Goal: Communication & Community: Answer question/provide support

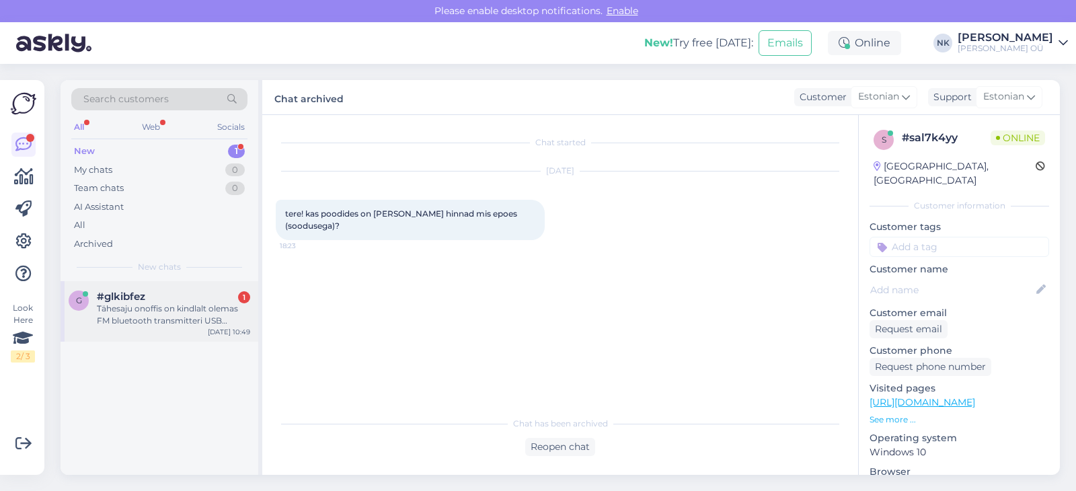
click at [177, 313] on div "Tähesaju onoffis on kindlalt olemas FM bluetooth transmitteri USB toitega?" at bounding box center [173, 315] width 153 height 24
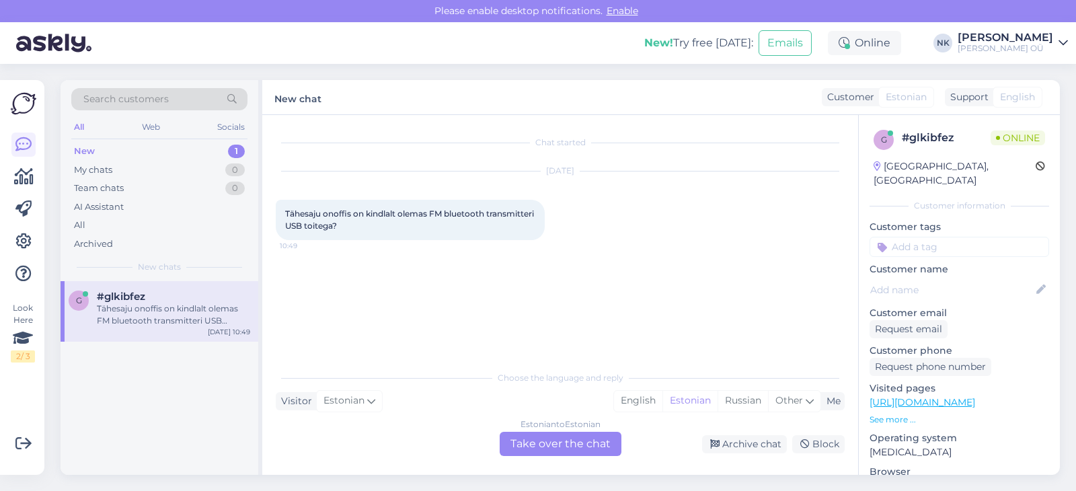
click at [565, 449] on div "Estonian to Estonian Take over the chat" at bounding box center [561, 444] width 122 height 24
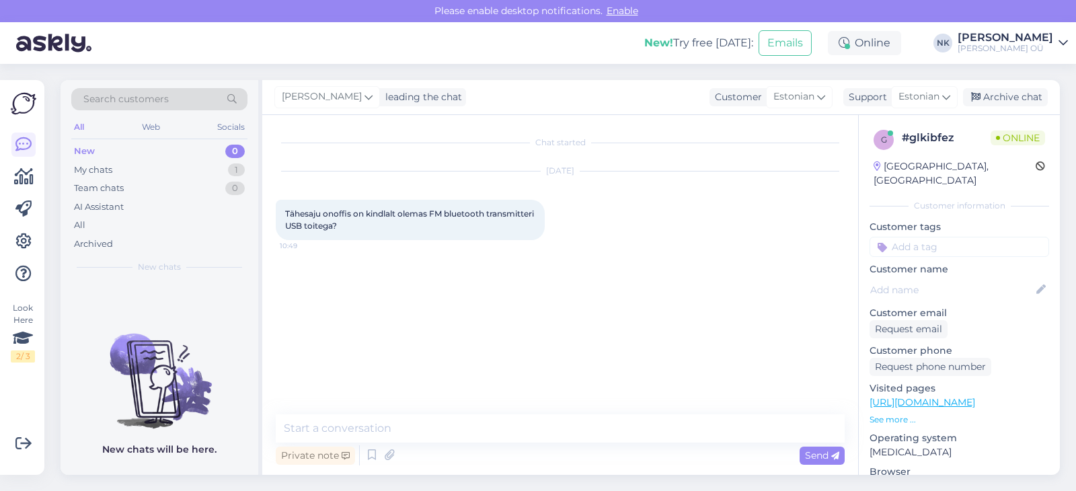
click at [932, 396] on link "[URL][DOMAIN_NAME]" at bounding box center [923, 402] width 106 height 12
click at [400, 439] on textarea at bounding box center [560, 428] width 569 height 28
click at [357, 422] on textarea "Еуку" at bounding box center [560, 428] width 569 height 28
paste textarea "Kenner FT622 USB FM-Transmitter"
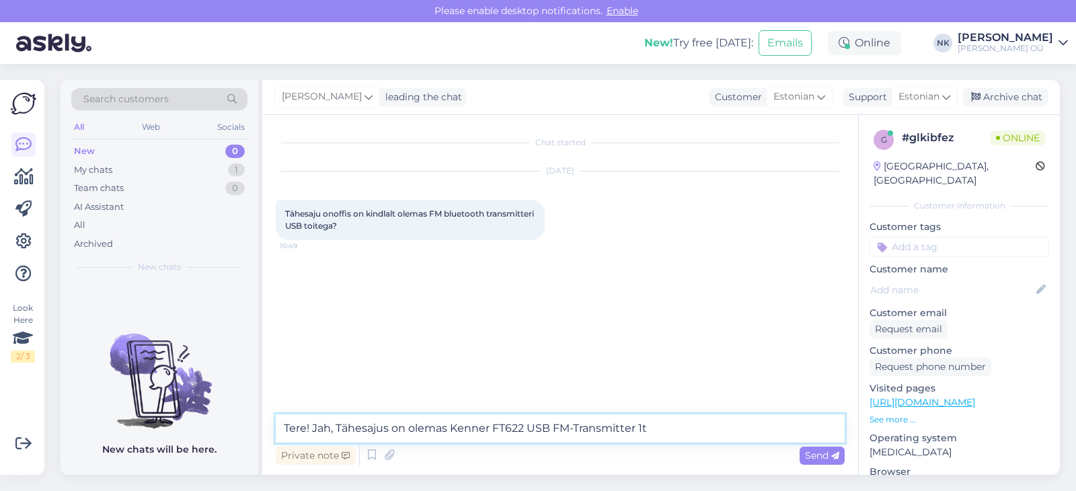
type textarea "Tere! Jah, Tähesajus on olemas Kenner FT622 USB FM-Transmitter 1tk"
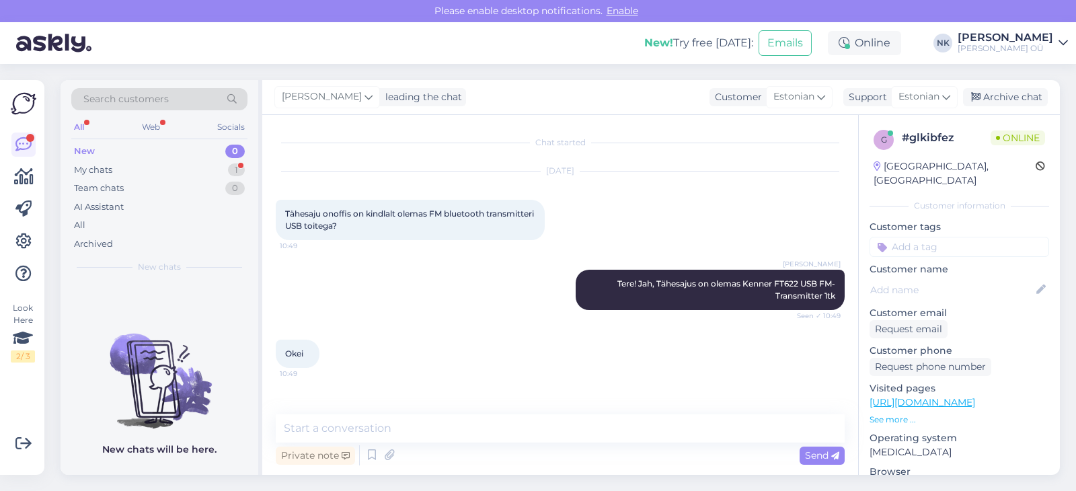
click at [250, 177] on div "Search customers All Web Socials New 0 My chats 1 Team chats 0 AI Assistant All…" at bounding box center [160, 180] width 198 height 201
click at [213, 170] on div "My chats 1" at bounding box center [159, 170] width 176 height 19
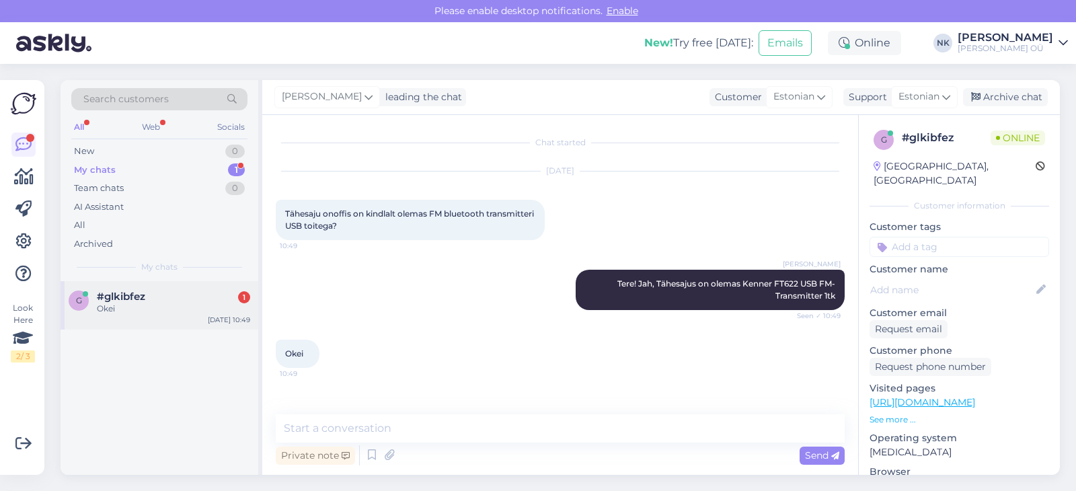
click at [174, 321] on div "g #glkibfez 1 Okei [DATE] 10:49" at bounding box center [160, 305] width 198 height 48
click at [192, 150] on div "New 1" at bounding box center [159, 151] width 176 height 19
click at [157, 300] on div "#ijhv4jiz 1" at bounding box center [173, 297] width 153 height 12
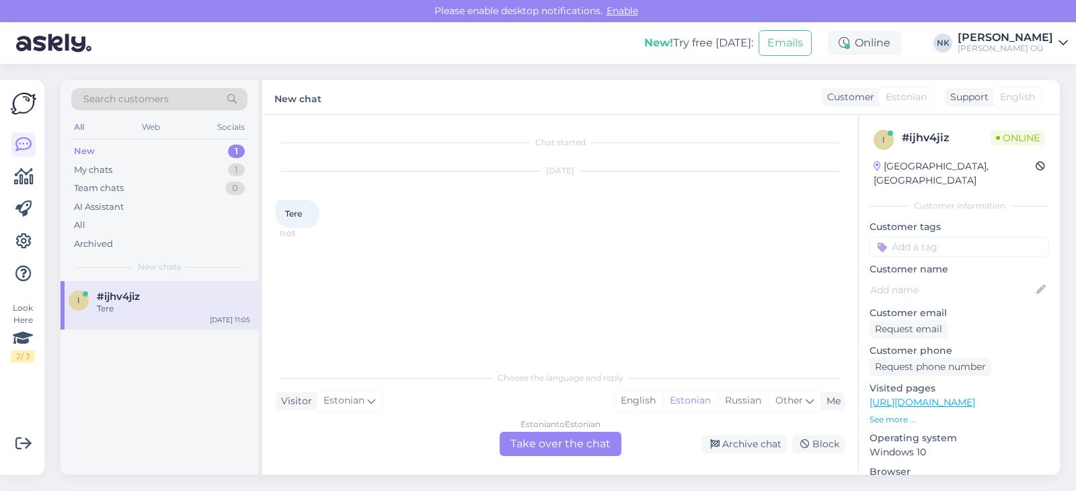
click at [542, 442] on div "Estonian to Estonian Take over the chat" at bounding box center [561, 444] width 122 height 24
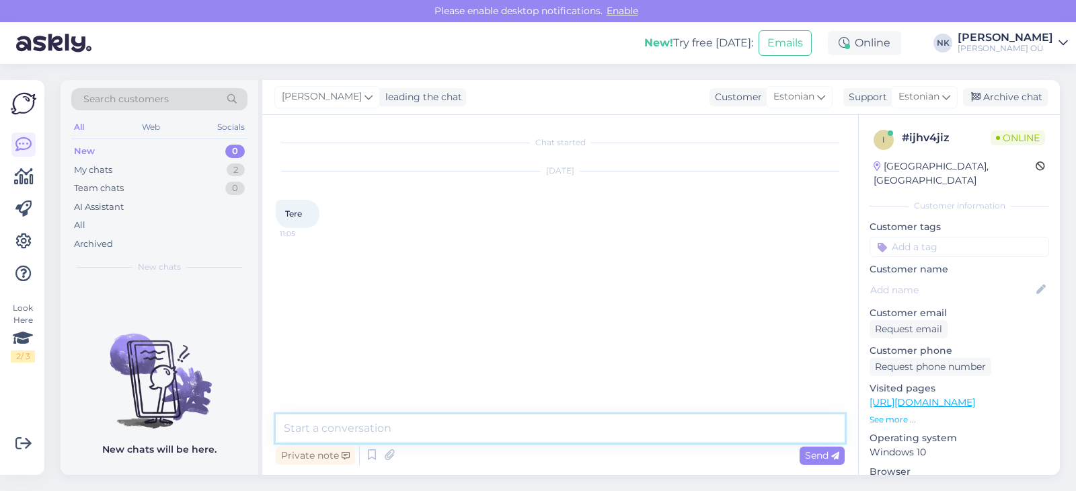
click at [533, 441] on textarea at bounding box center [560, 428] width 569 height 28
type textarea "Tere! Kuidas saan aidata?"
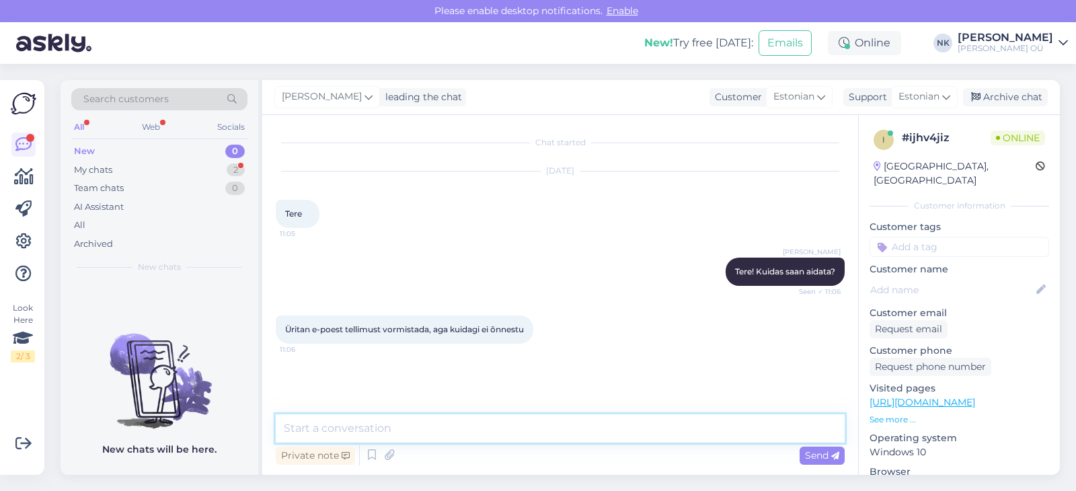
click at [431, 433] on textarea at bounding box center [560, 428] width 569 height 28
click at [349, 422] on textarea at bounding box center [560, 428] width 569 height 28
type textarea "Kas ostukorvis tuleb mingi viga ette, või milles täpsemalt probleem?"
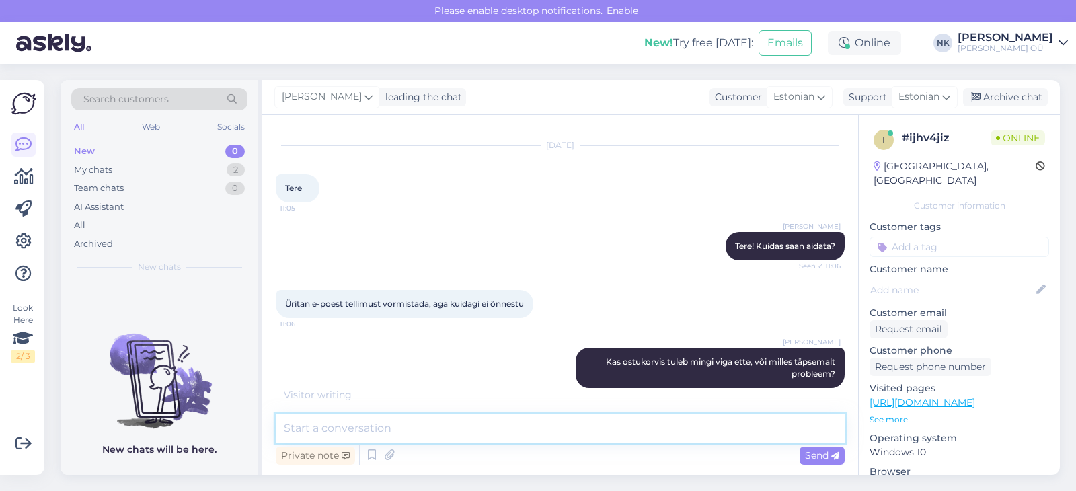
scroll to position [40, 0]
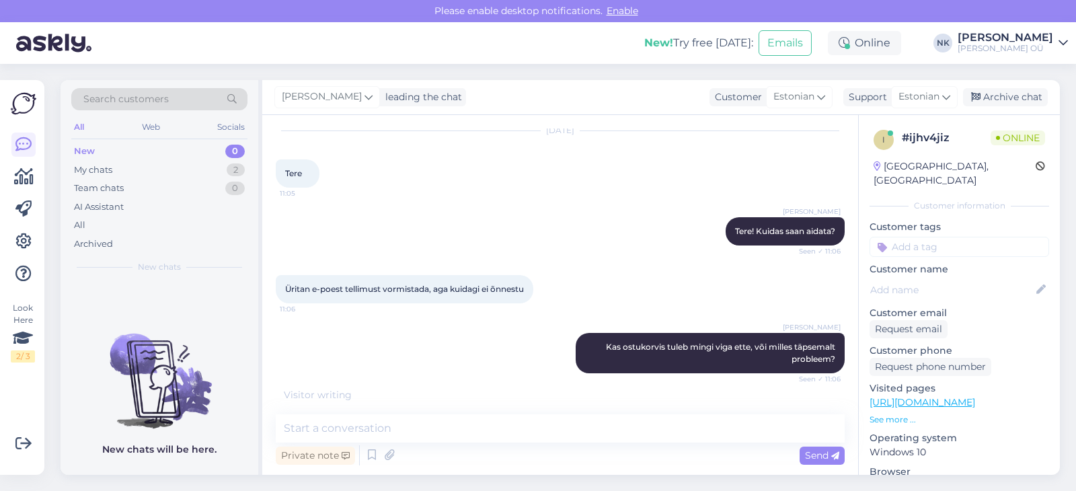
click at [883, 414] on p "See more ..." at bounding box center [960, 420] width 180 height 12
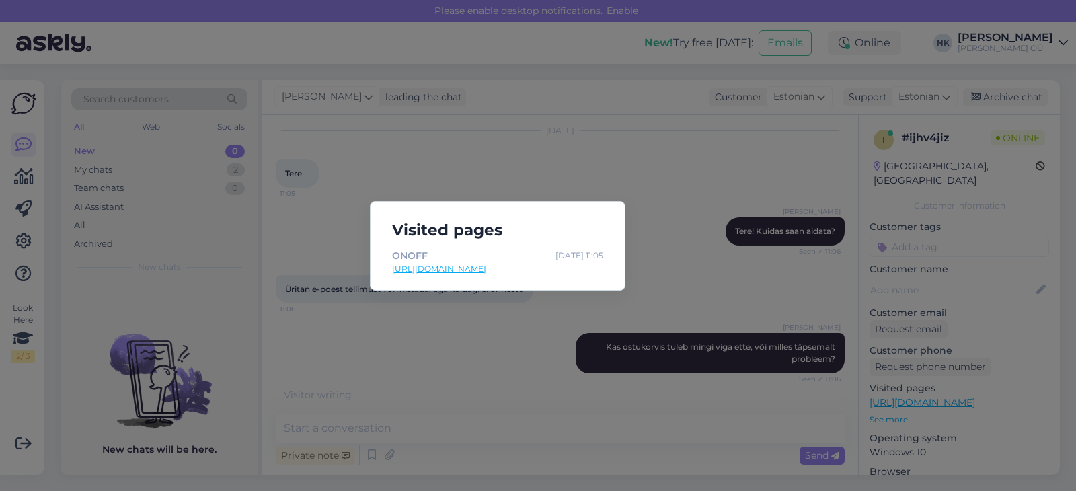
scroll to position [26, 0]
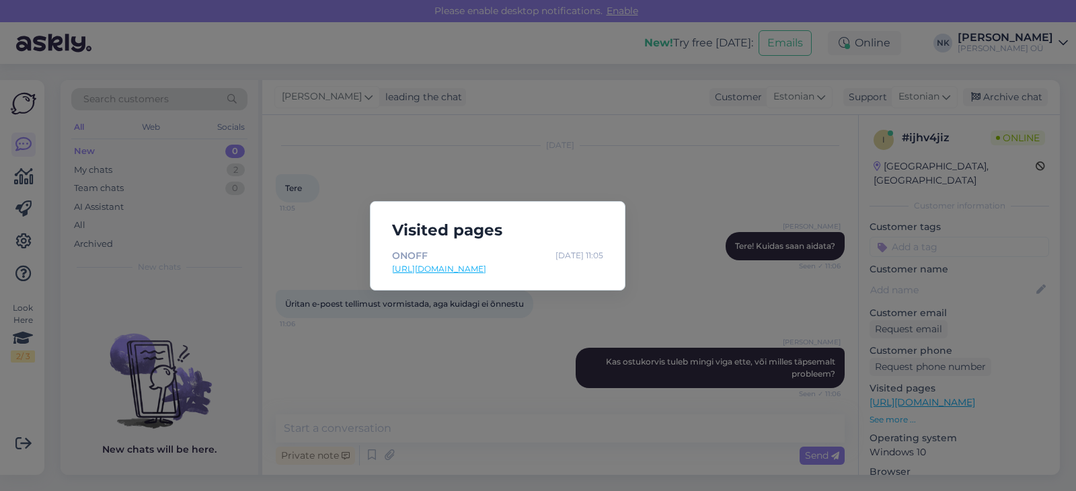
click at [677, 157] on div "Visited pages ONOFF [DATE] 11:05 [URL][DOMAIN_NAME]" at bounding box center [538, 245] width 1076 height 491
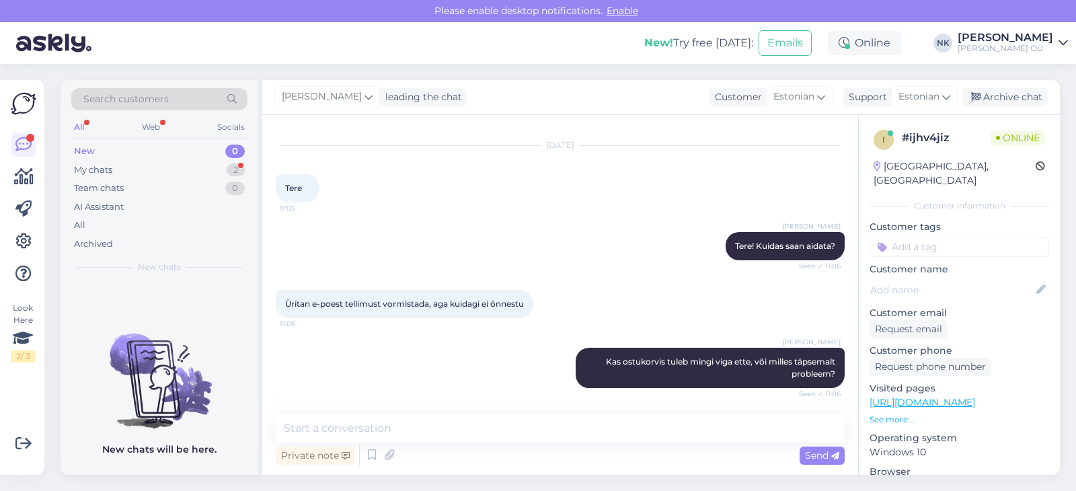
scroll to position [96, 0]
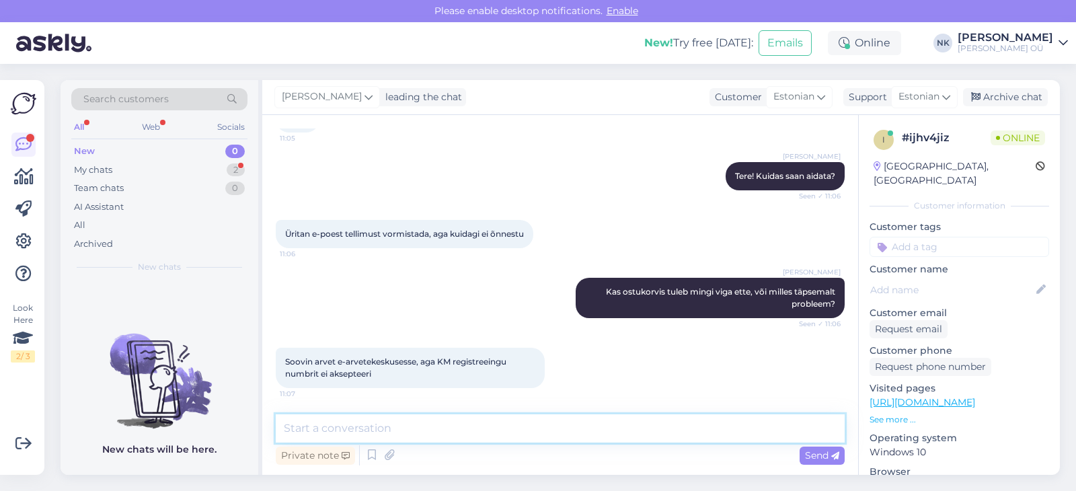
click at [427, 434] on textarea at bounding box center [560, 428] width 569 height 28
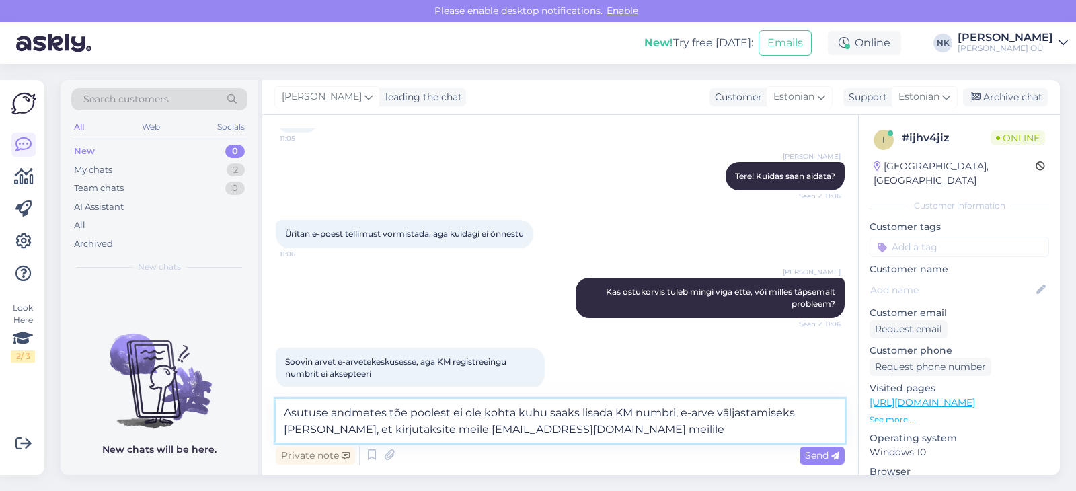
click at [308, 410] on textarea "Asutuse andmetes tõe poolest ei ole kohta kuhu saaks lisada KM numbri, e-arve v…" at bounding box center [560, 421] width 569 height 44
click at [365, 412] on textarea "Ostukorvis andmetes tõe poolest ei ole kohta kuhu saaks lisada KM numbri, e-arv…" at bounding box center [560, 421] width 569 height 44
click at [632, 413] on textarea "Ostukorvis tõe poolest ei ole kohta kuhu saaks lisada KM numbri, e-arve väljast…" at bounding box center [560, 421] width 569 height 44
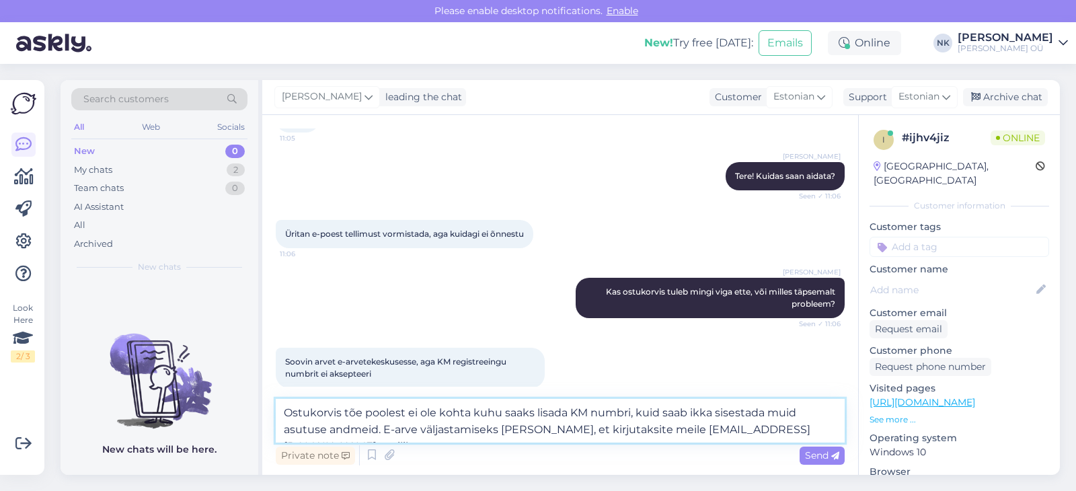
click at [800, 430] on textarea "Ostukorvis tõe poolest ei ole kohta kuhu saaks lisada KM numbri, kuid saab ikka…" at bounding box center [560, 421] width 569 height 44
click at [789, 427] on textarea "Ostukorvis tõe poolest ei ole kohta kuhu saaks lisada KM numbri, kuid saab ikka…" at bounding box center [560, 421] width 569 height 44
click at [792, 431] on textarea "Ostukorvis tõe poolest ei ole kohta kuhu saaks lisada KM numbri, kuid saab ikka…" at bounding box center [560, 421] width 569 height 44
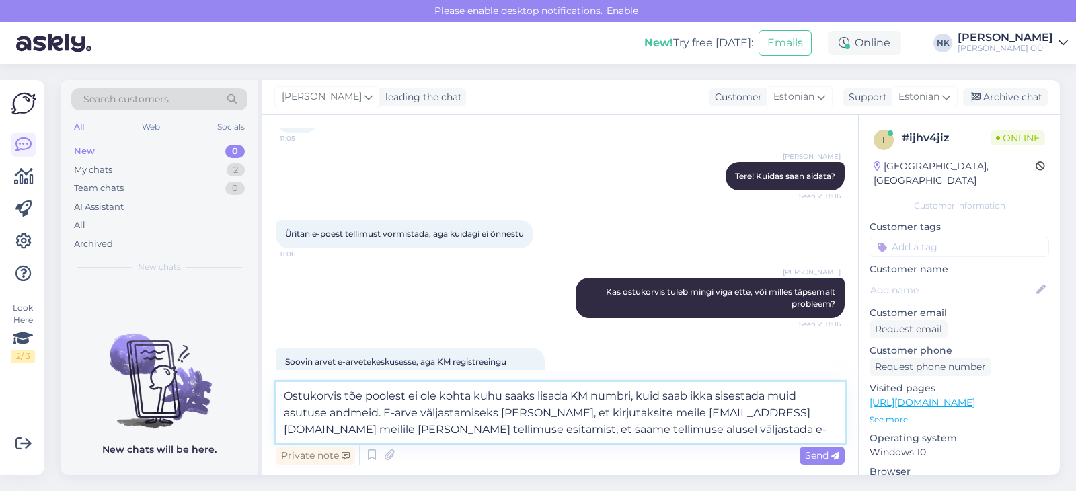
click at [654, 432] on textarea "Ostukorvis tõe poolest ei ole kohta kuhu saaks lisada KM numbri, kuid saab ikka…" at bounding box center [560, 412] width 569 height 61
click at [378, 408] on textarea "Ostukorvis tõe poolest ei ole kohta kuhu saaks lisada KM numbri, kuid saab ikka…" at bounding box center [560, 412] width 569 height 61
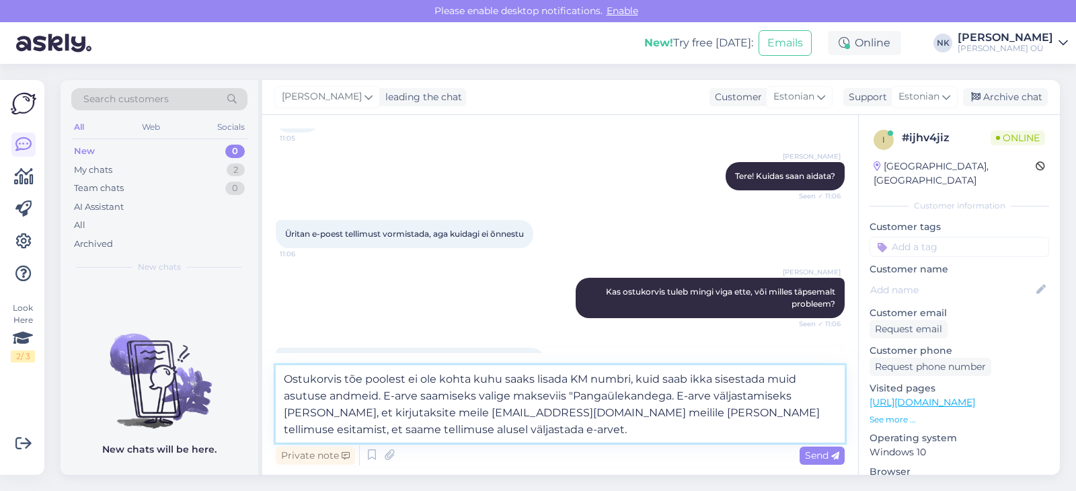
type textarea "Ostukorvis tõe poolest ei ole kohta kuhu saaks lisada KM numbri, kuid saab ikka…"
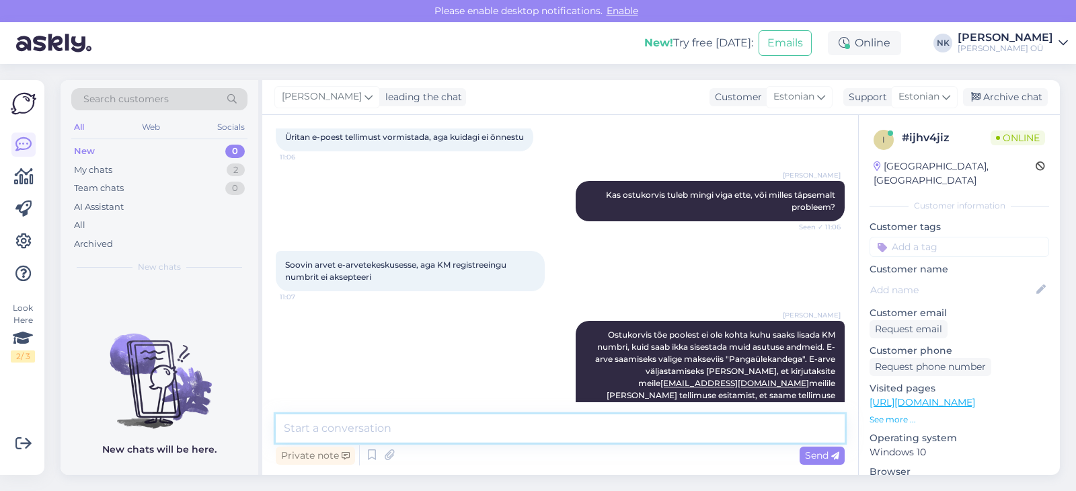
scroll to position [214, 0]
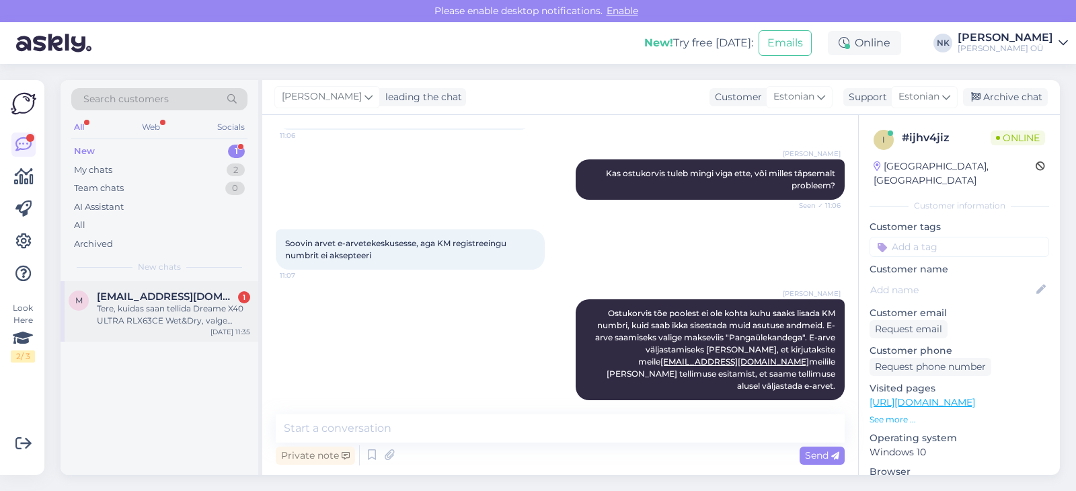
click at [178, 301] on span "[EMAIL_ADDRESS][DOMAIN_NAME]" at bounding box center [167, 297] width 140 height 12
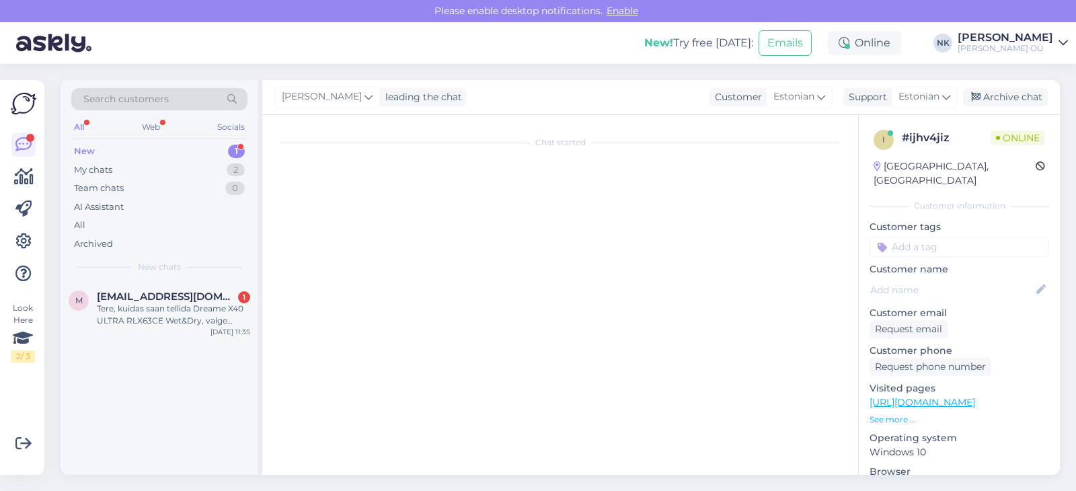
scroll to position [1339, 0]
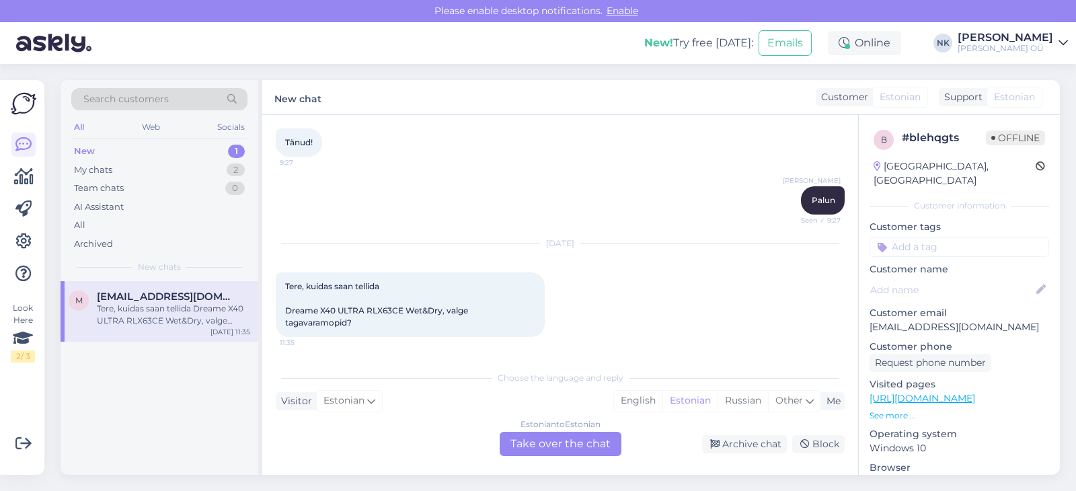
click at [577, 441] on div "Estonian to Estonian Take over the chat" at bounding box center [561, 444] width 122 height 24
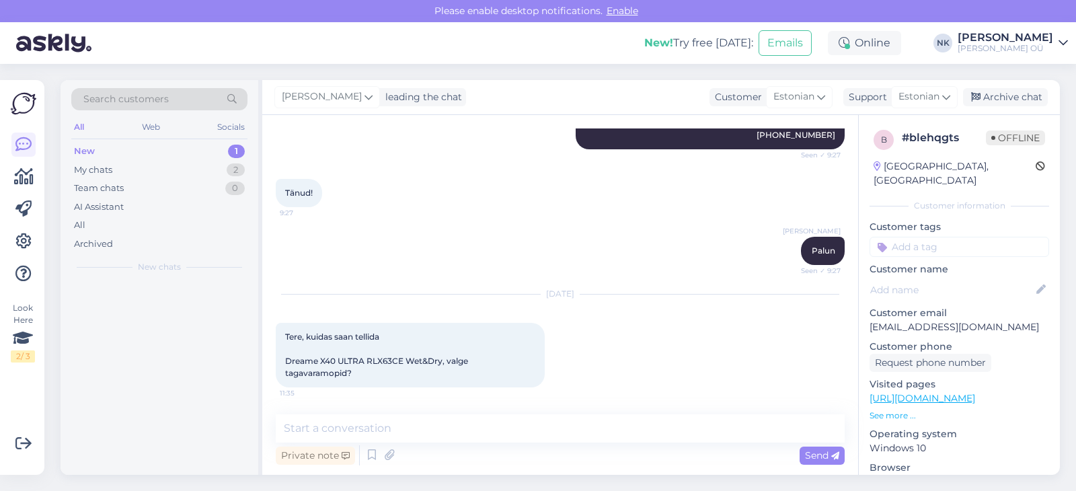
scroll to position [1289, 0]
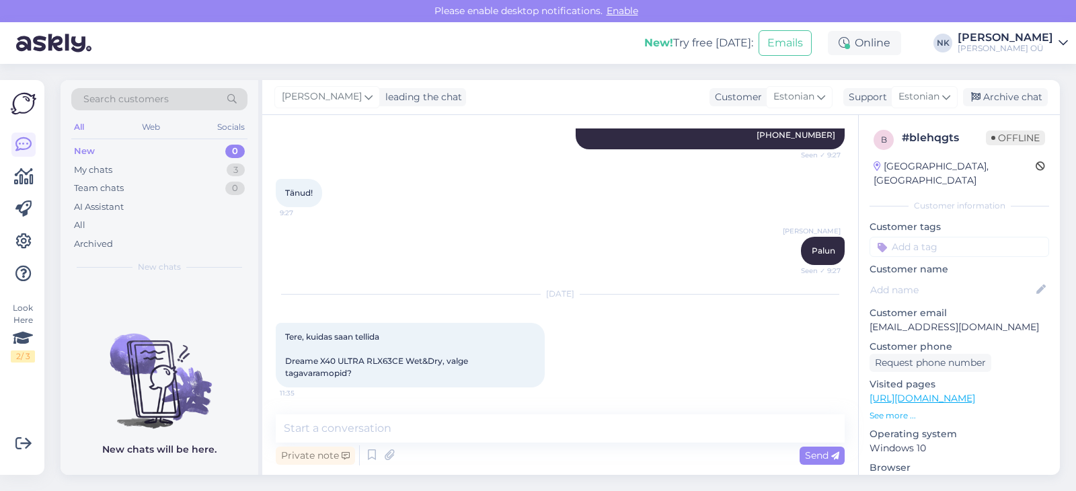
click at [951, 392] on link "[URL][DOMAIN_NAME]" at bounding box center [923, 398] width 106 height 12
click at [385, 422] on textarea at bounding box center [560, 428] width 569 height 28
click at [385, 422] on textarea "Еу" at bounding box center [560, 428] width 569 height 28
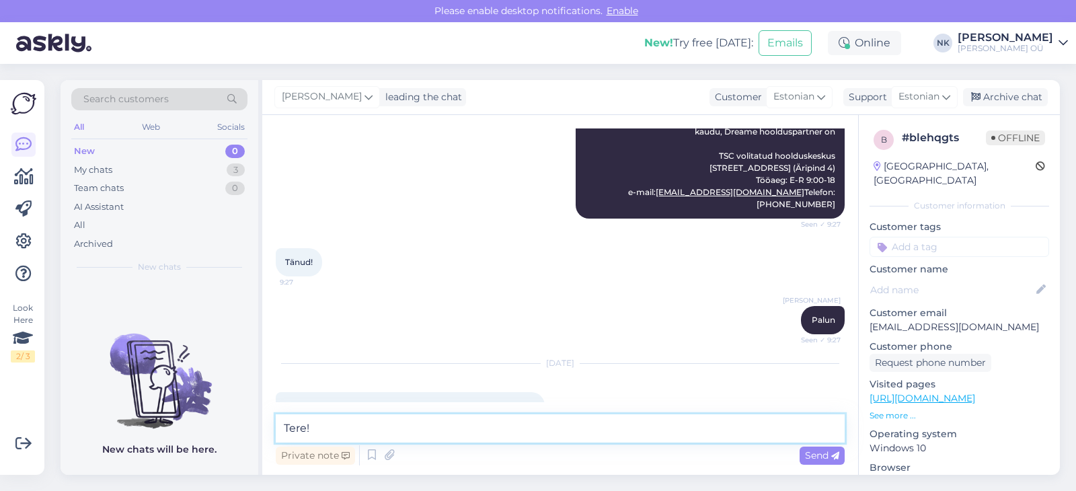
scroll to position [1127, 0]
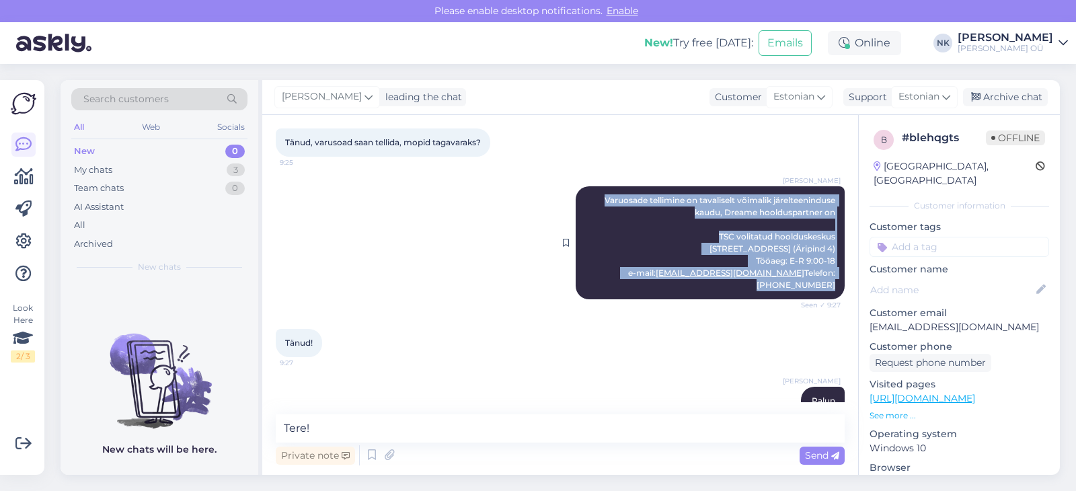
drag, startPoint x: 601, startPoint y: 197, endPoint x: 842, endPoint y: 284, distance: 256.0
click at [842, 284] on div "[PERSON_NAME] Varuosade tellimine on tavaliselt võimalik järelteeninduse kaudu,…" at bounding box center [710, 242] width 269 height 113
copy span "Varuosade tellimine on tavaliselt võimalik järelteeninduse kaudu, Dreame hooldu…"
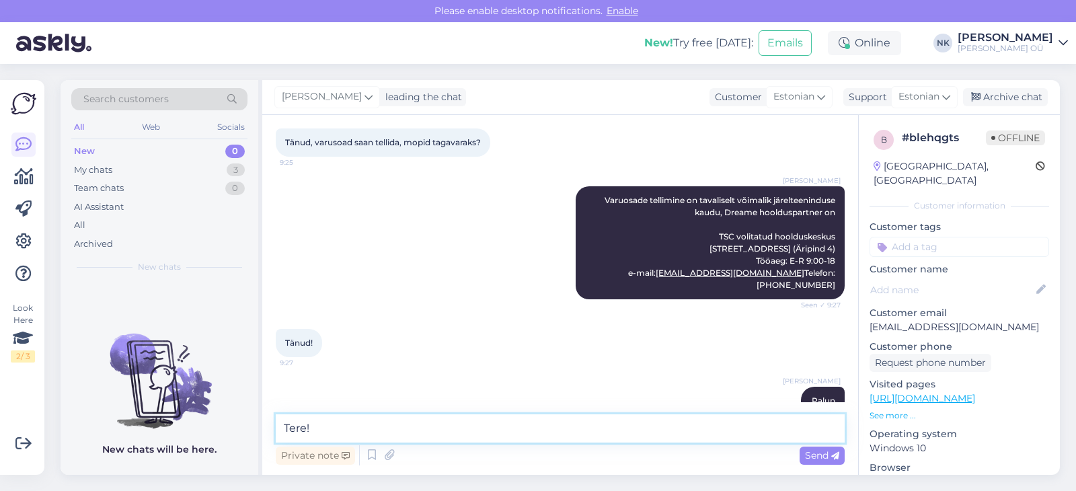
click at [449, 427] on textarea "Tere!" at bounding box center [560, 428] width 569 height 28
paste textarea "Varuosade tellimine on tavaliselt võimalik järelteeninduse kaudu, Dreame hooldu…"
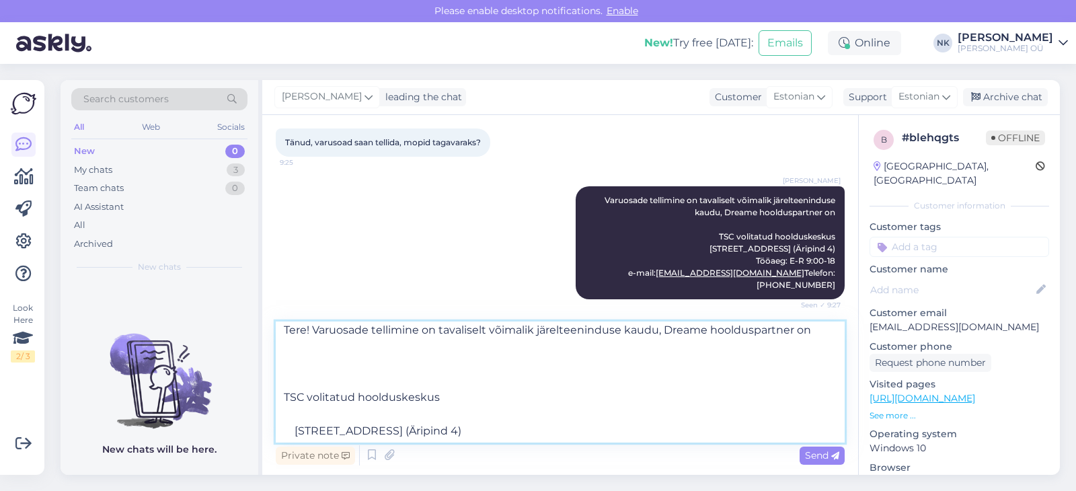
scroll to position [0, 0]
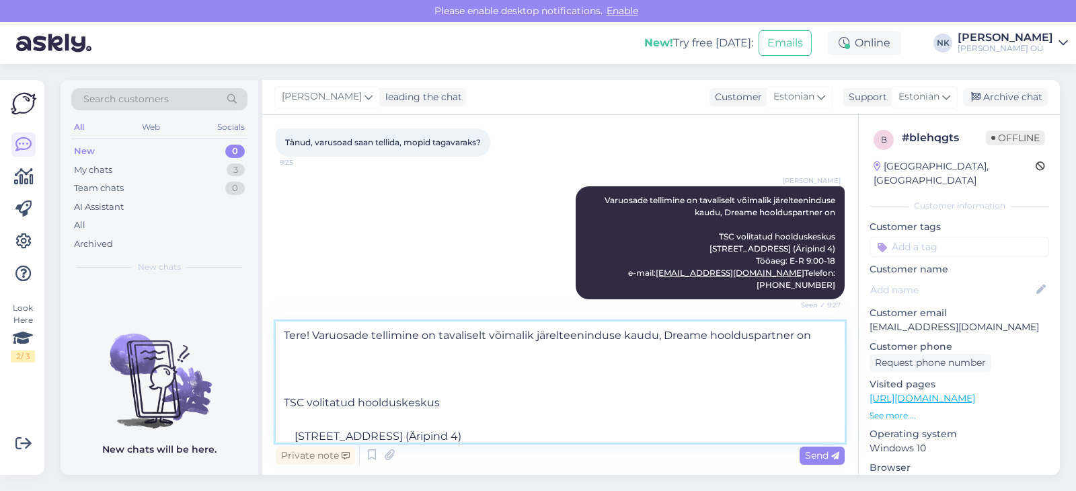
click at [293, 428] on textarea "Tere! Varuosade tellimine on tavaliselt võimalik järelteeninduse kaudu, Dreame …" at bounding box center [560, 382] width 569 height 121
click at [289, 433] on textarea "Tere! Varuosade tellimine on tavaliselt võimalik järelteeninduse kaudu, Dreame …" at bounding box center [560, 382] width 569 height 121
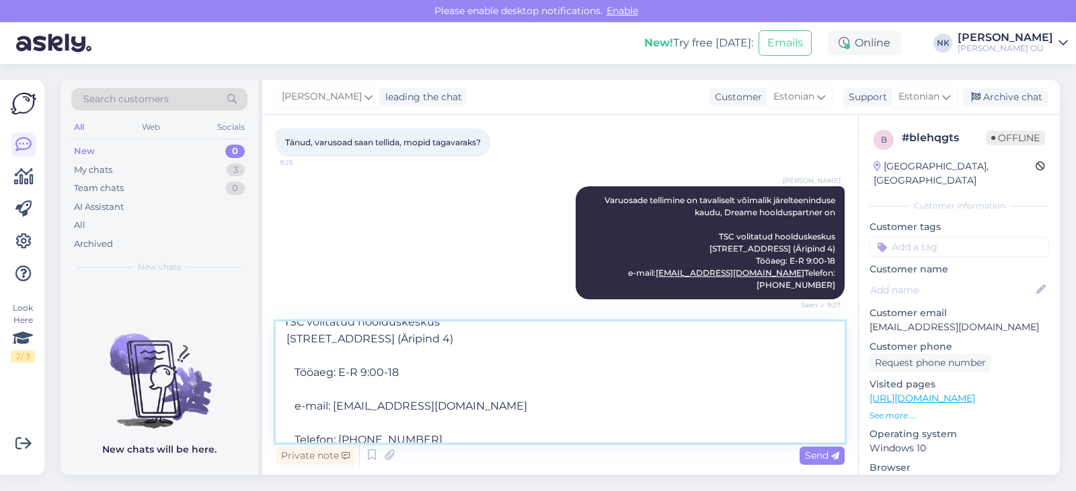
scroll to position [91, 0]
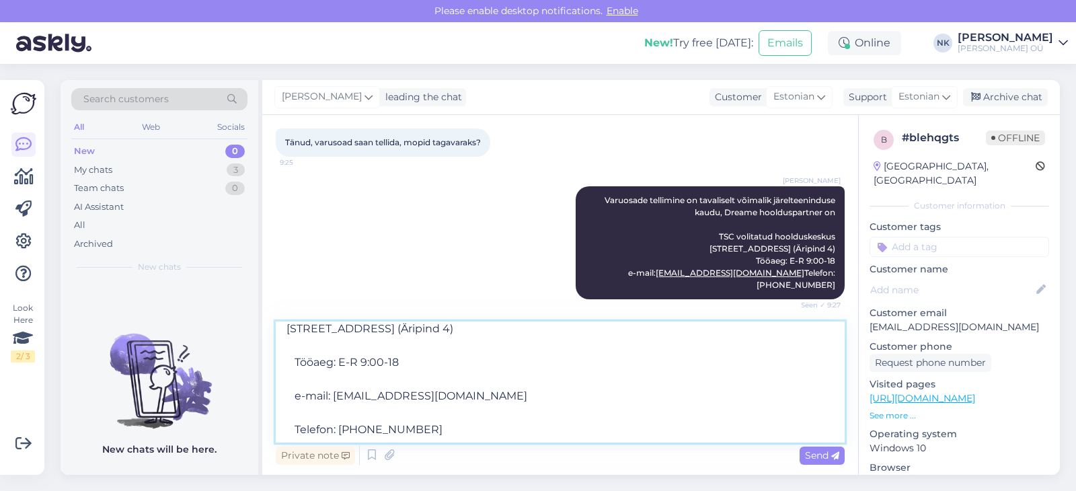
click at [297, 359] on textarea "Tere! Varuosade tellimine on tavaliselt võimalik järelteeninduse kaudu, Dreame …" at bounding box center [560, 382] width 569 height 121
click at [288, 343] on textarea "Tere! Varuosade tellimine on tavaliselt võimalik järelteeninduse kaudu, Dreame …" at bounding box center [560, 382] width 569 height 121
click at [297, 398] on textarea "Tere! Varuosade tellimine on tavaliselt võimalik järelteeninduse kaudu, Dreame …" at bounding box center [560, 382] width 569 height 121
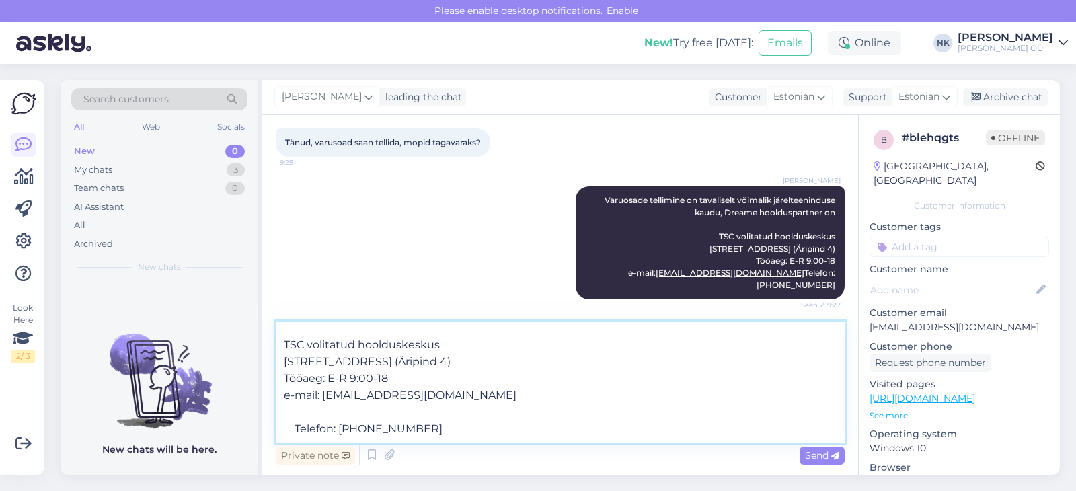
scroll to position [57, 0]
click at [297, 430] on textarea "Tere! Varuosade tellimine on tavaliselt võimalik järelteeninduse kaudu, Dreame …" at bounding box center [560, 382] width 569 height 121
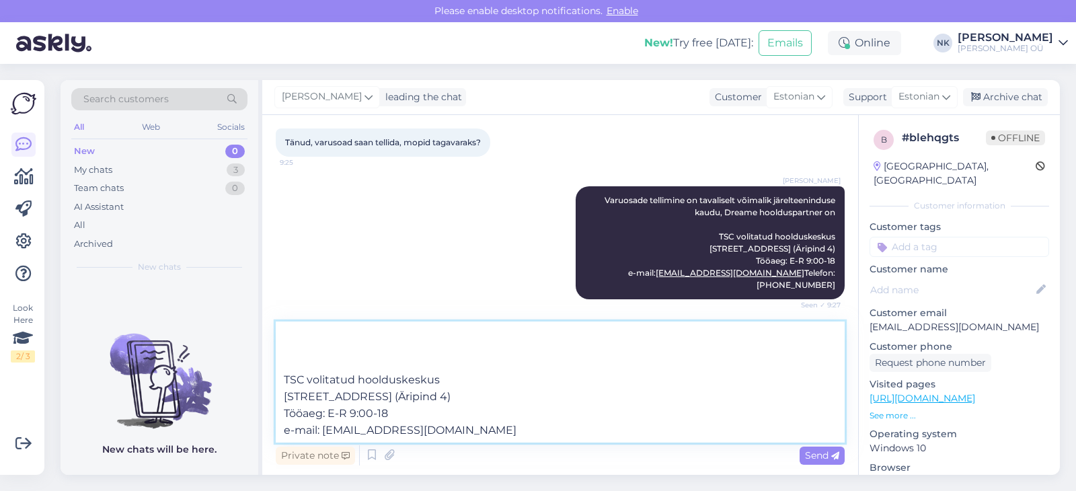
scroll to position [0, 0]
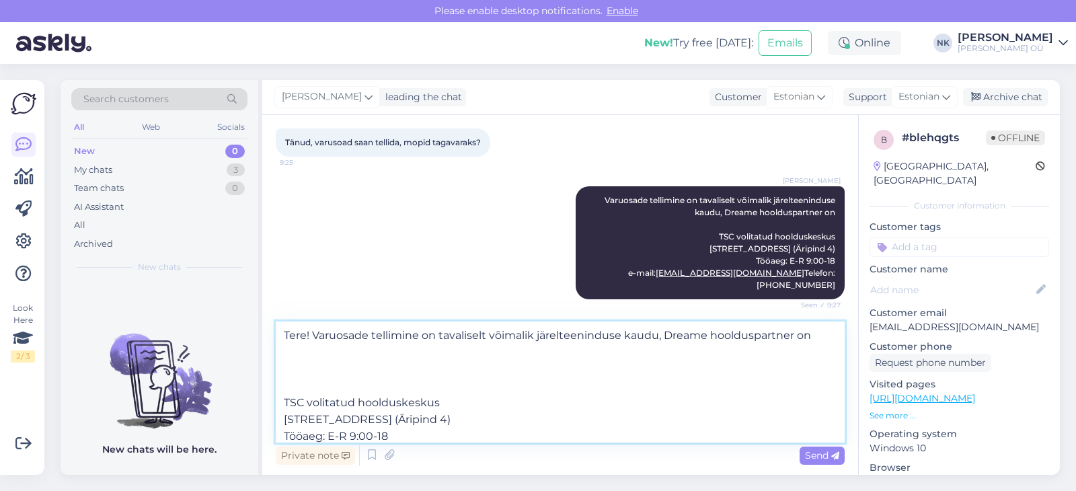
click at [285, 398] on textarea "Tere! Varuosade tellimine on tavaliselt võimalik järelteeninduse kaudu, Dreame …" at bounding box center [560, 382] width 569 height 121
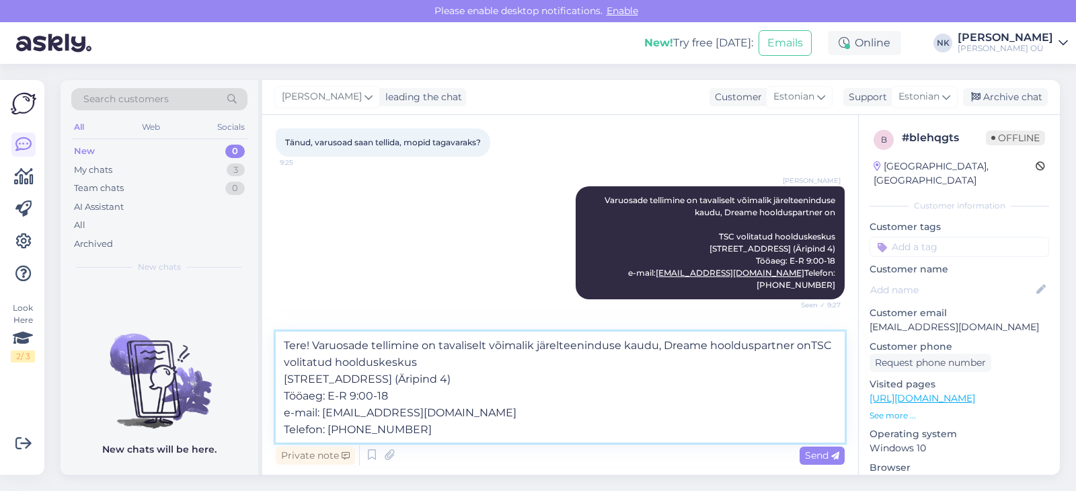
type textarea "Tere! Varuosade tellimine on tavaliselt võimalik järelteeninduse kaudu, Dreame …"
click at [436, 410] on textarea "Tere! Varuosade tellimine on tavaliselt võimalik järelteeninduse kaudu, Dreame …" at bounding box center [560, 387] width 569 height 111
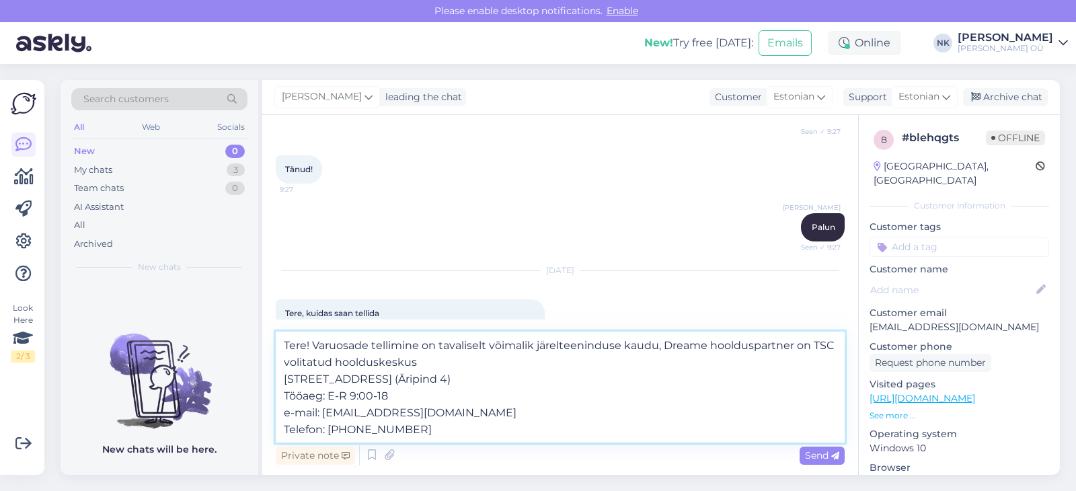
scroll to position [1372, 0]
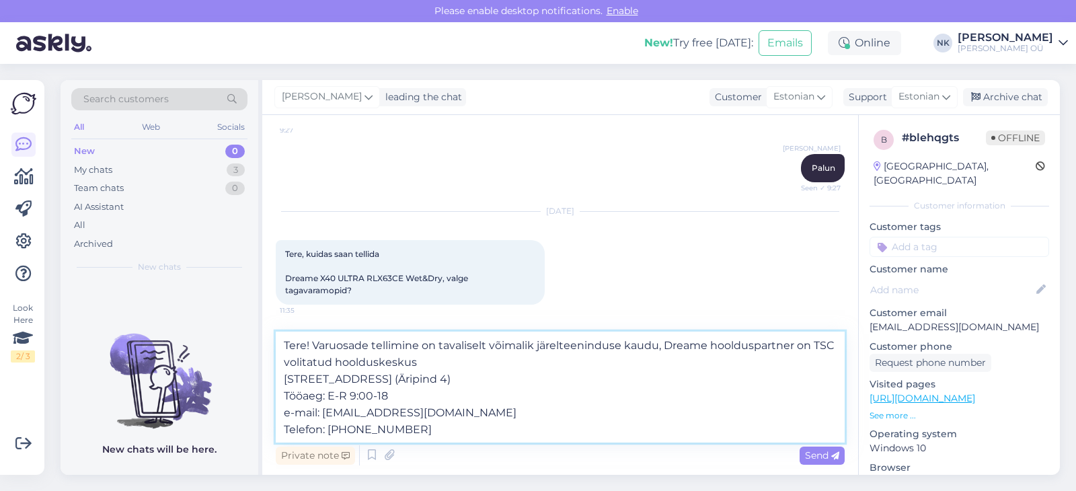
click at [492, 429] on textarea "Tere! Varuosade tellimine on tavaliselt võimalik järelteeninduse kaudu, Dreame …" at bounding box center [560, 387] width 569 height 111
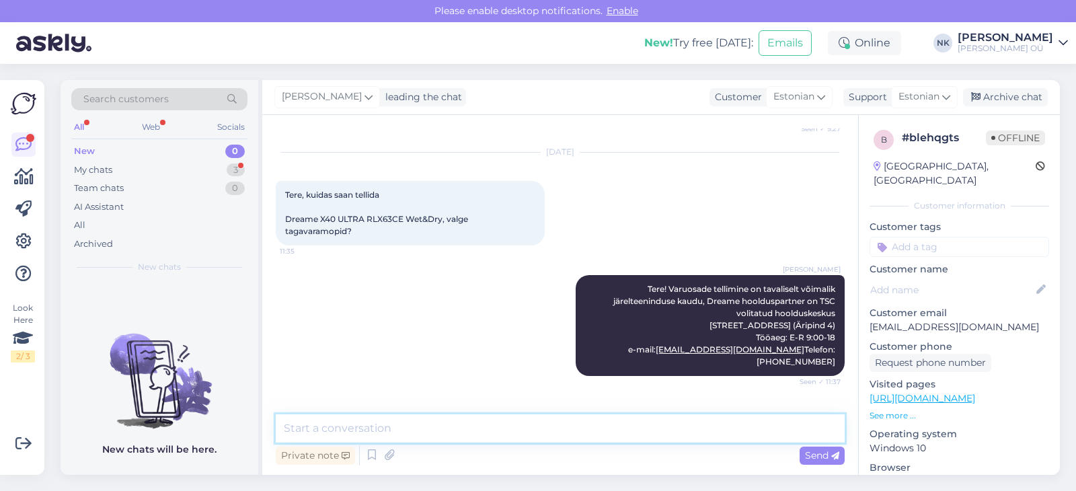
scroll to position [1477, 0]
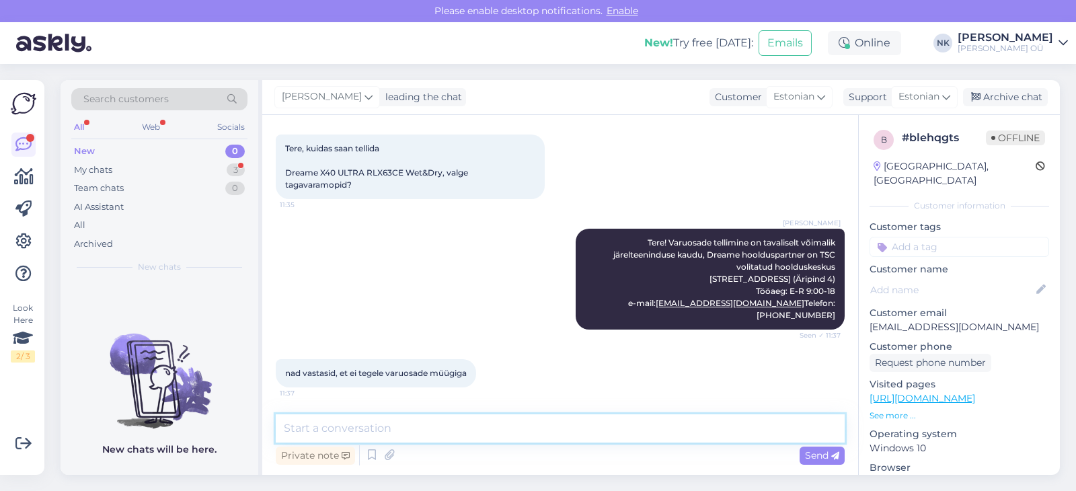
click at [428, 427] on textarea at bounding box center [560, 428] width 569 height 28
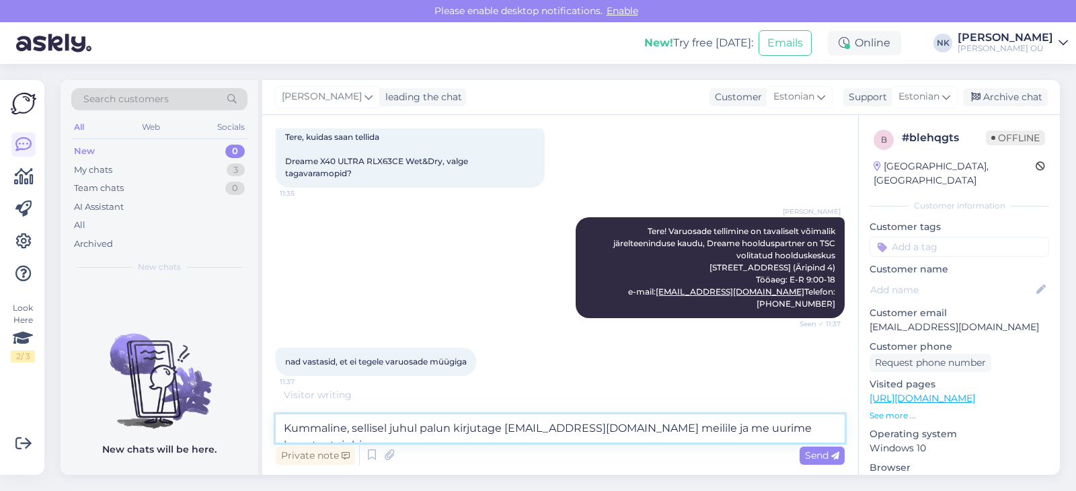
type textarea "Kummaline, sellisel juhul palun kirjutage [EMAIL_ADDRESS][DOMAIN_NAME] meilile …"
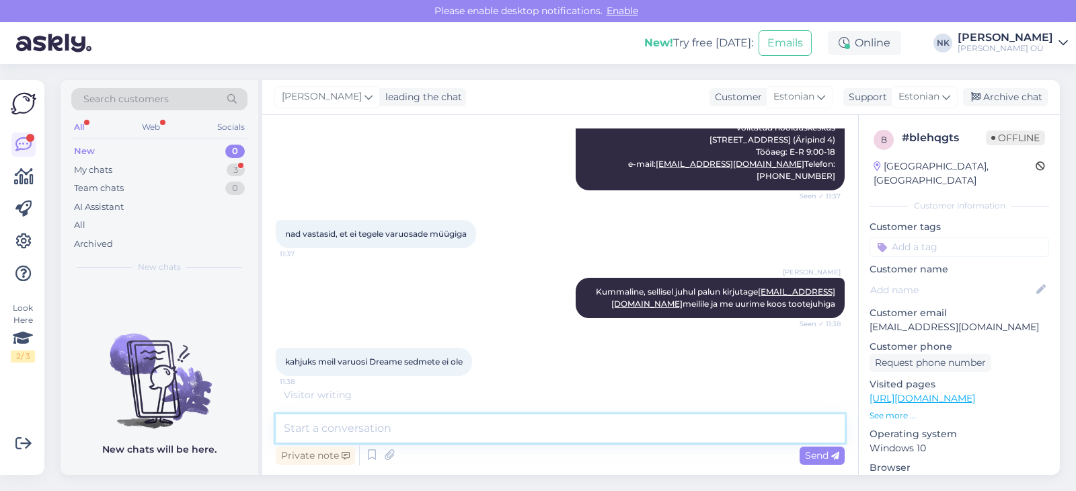
scroll to position [1663, 0]
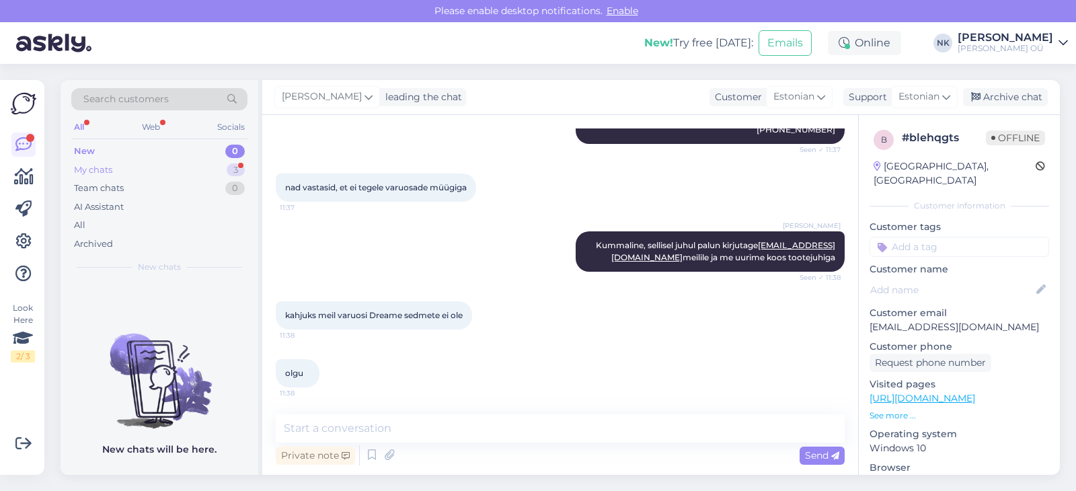
click at [153, 161] on div "My chats 3" at bounding box center [159, 170] width 176 height 19
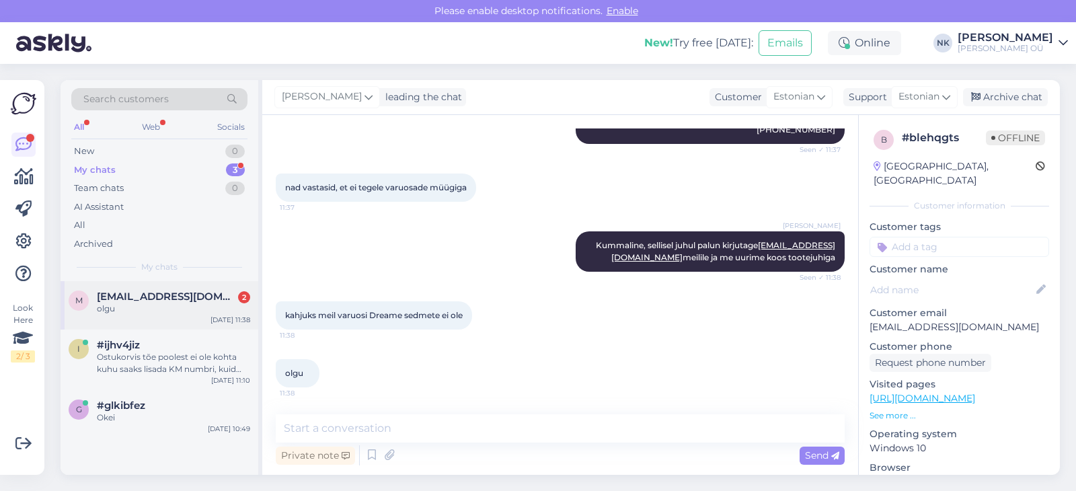
click at [178, 305] on div "olgu" at bounding box center [173, 309] width 153 height 12
